Goal: Check status: Check status

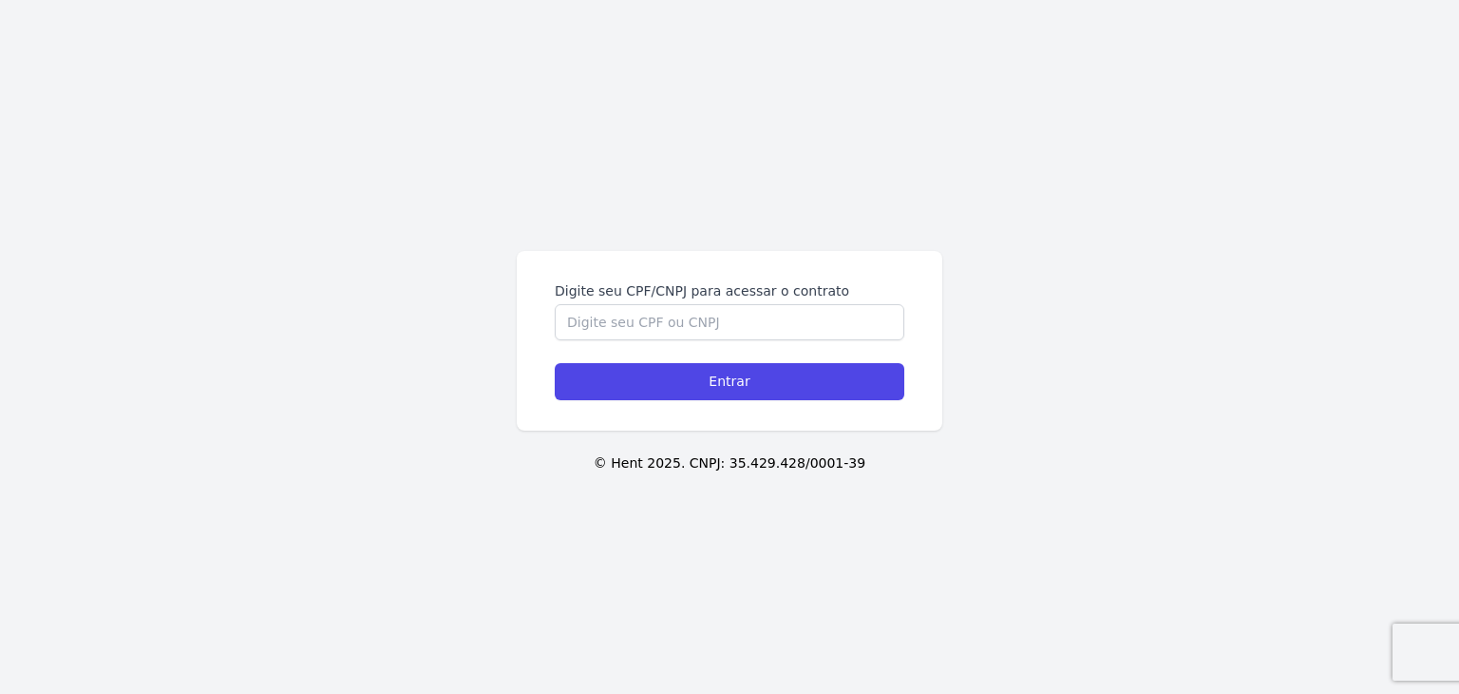
click at [714, 354] on form "Digite seu CPF/CNPJ para acessar o contrato Entrar" at bounding box center [730, 340] width 350 height 119
click at [718, 342] on form "Digite seu CPF/CNPJ para acessar o contrato Entrar" at bounding box center [730, 340] width 350 height 119
click at [718, 332] on input "Digite seu CPF/CNPJ para acessar o contrato" at bounding box center [730, 322] width 350 height 36
type input "51975697863"
click at [555, 363] on input "Entrar" at bounding box center [730, 381] width 350 height 37
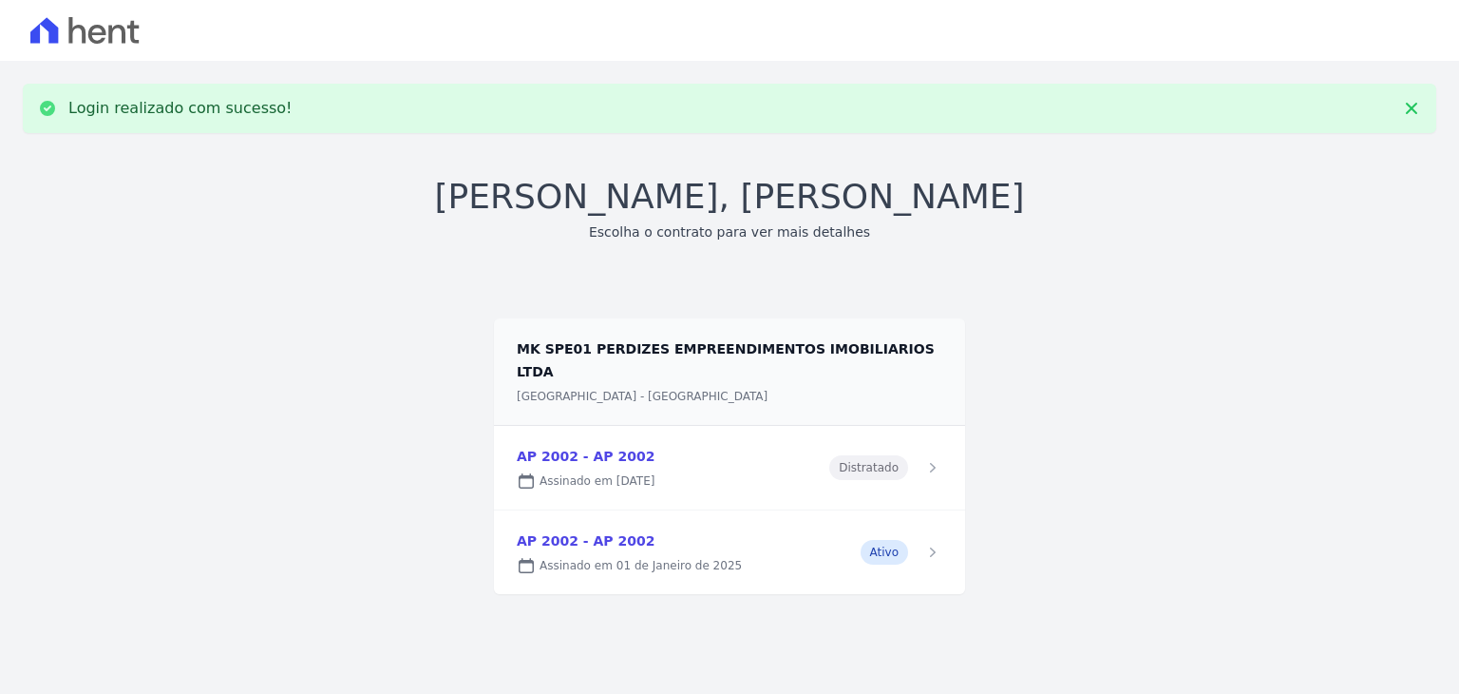
click at [798, 548] on link at bounding box center [729, 552] width 471 height 84
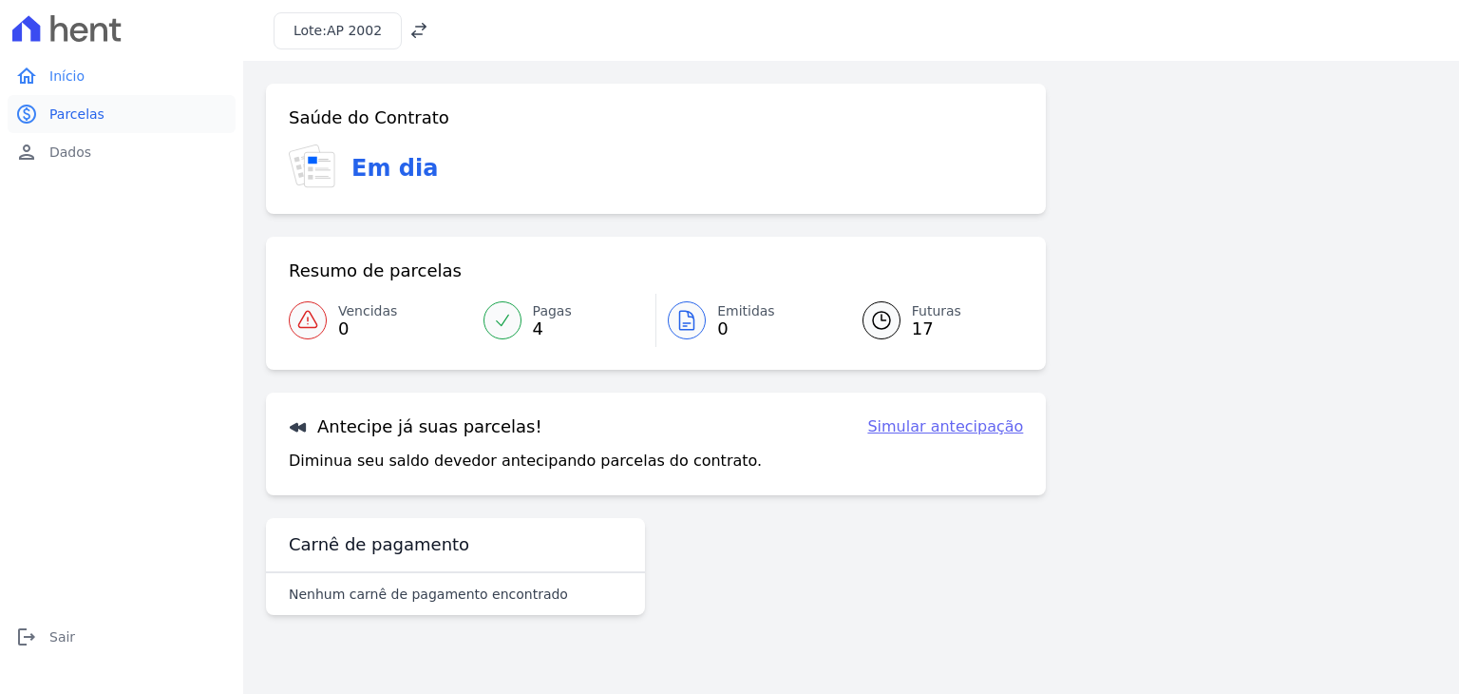
click at [72, 106] on span "Parcelas" at bounding box center [76, 114] width 55 height 19
